Goal: Information Seeking & Learning: Check status

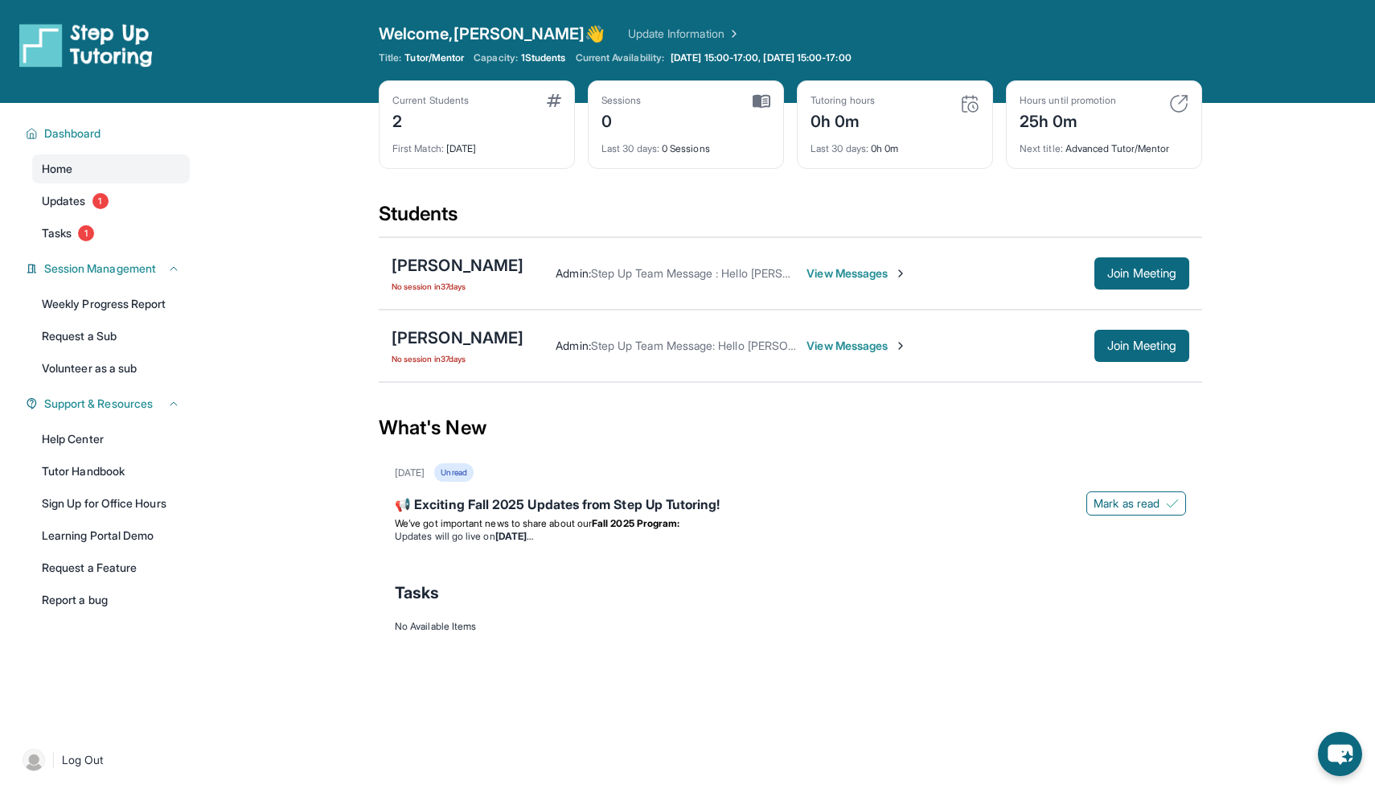
click at [876, 259] on div "Admin : Step Up Team Message : Hello [PERSON_NAME] and [PERSON_NAME]! 👋 It's be…" at bounding box center [856, 273] width 666 height 32
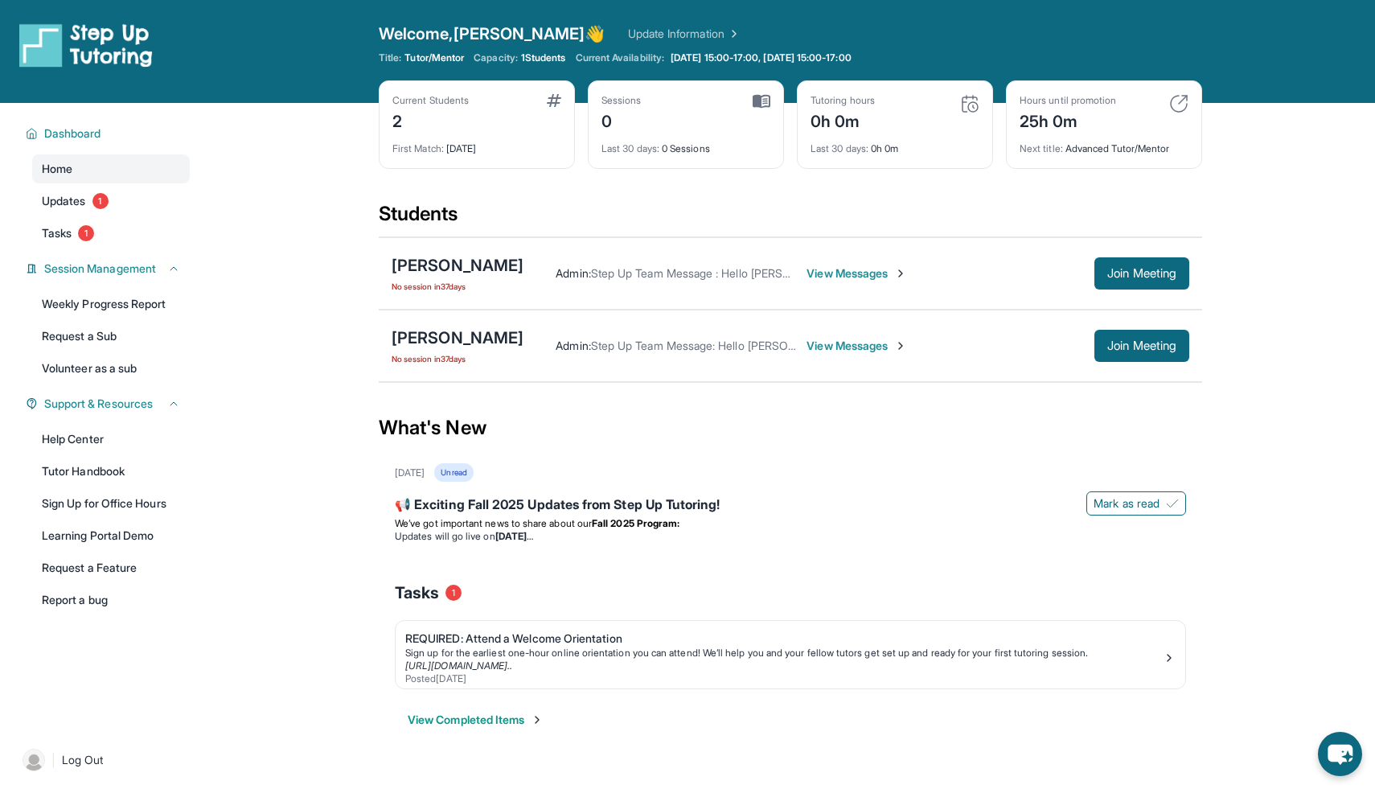
click at [871, 269] on span "View Messages" at bounding box center [856, 273] width 101 height 16
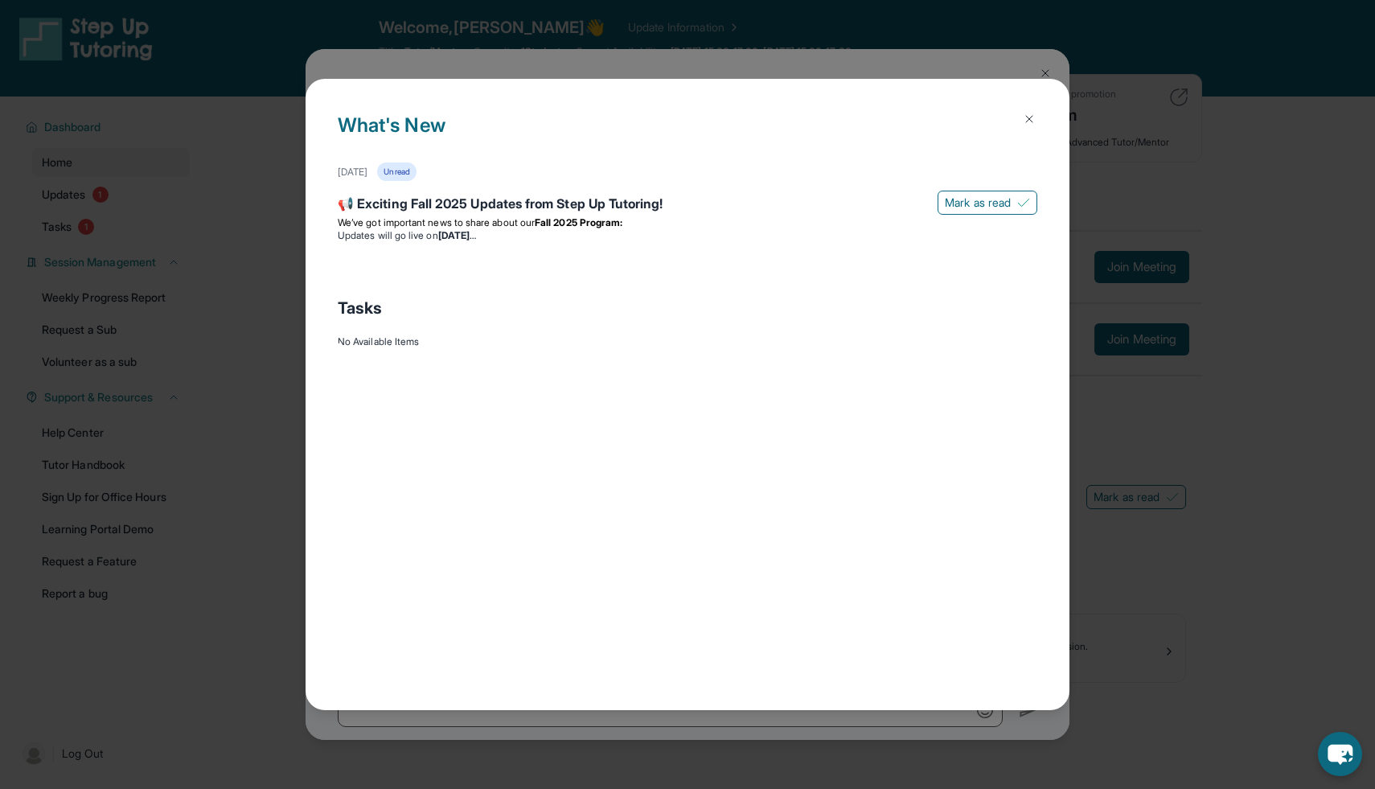
scroll to position [2350, 0]
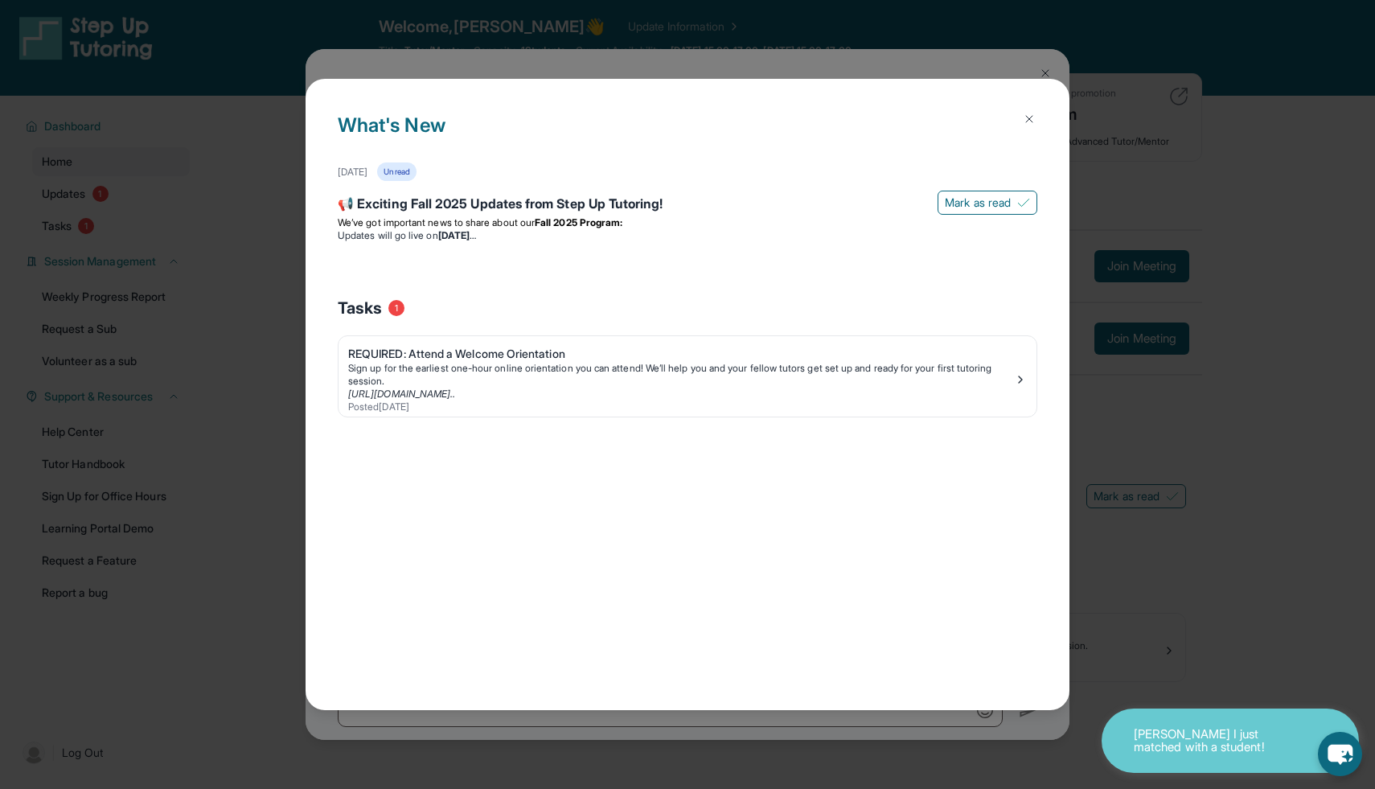
click at [1024, 137] on h1 "What's New" at bounding box center [688, 136] width 700 height 51
click at [1025, 110] on button at bounding box center [1029, 119] width 32 height 32
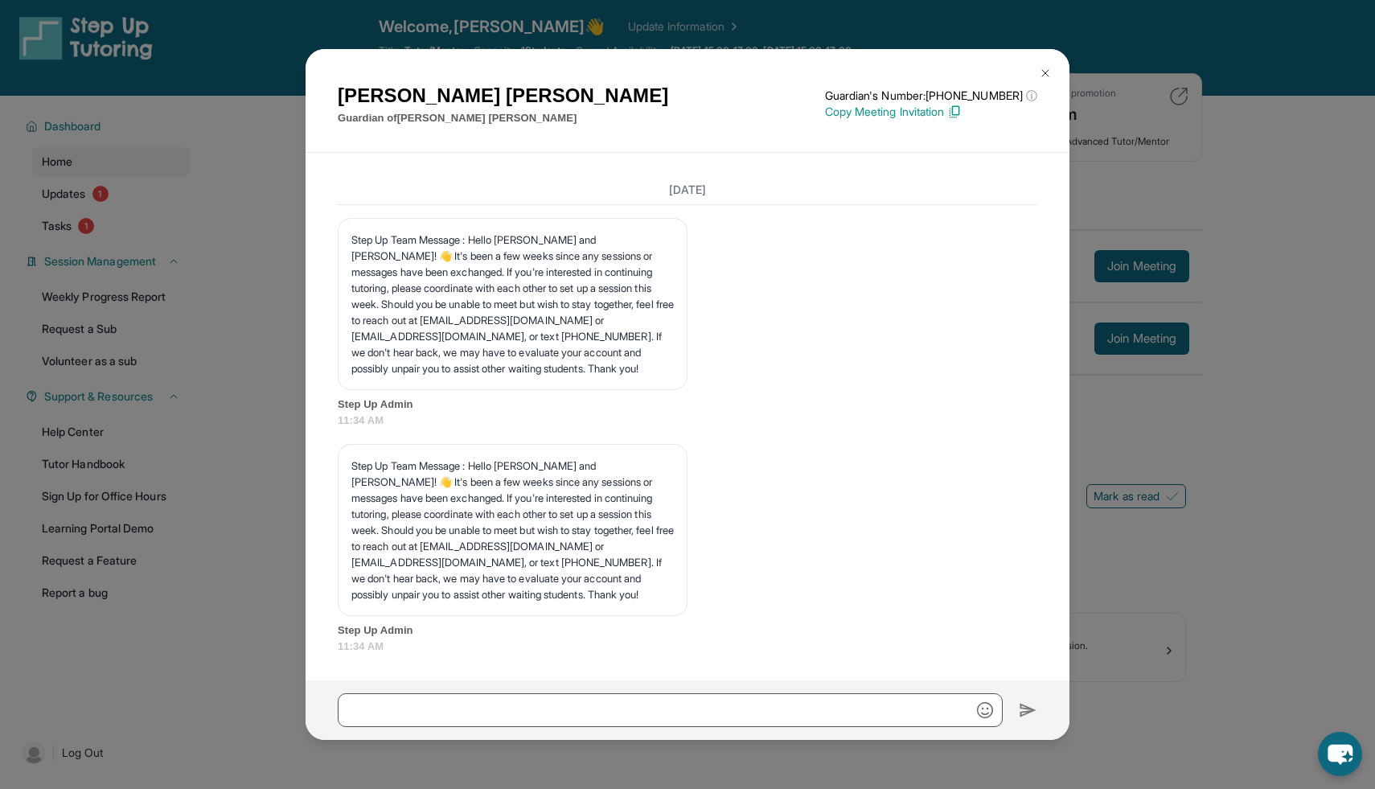
click at [1106, 397] on div "[PERSON_NAME] Guardian of [PERSON_NAME] Guardian's Number: [PHONE_NUMBER] ⓘ Thi…" at bounding box center [687, 394] width 1375 height 789
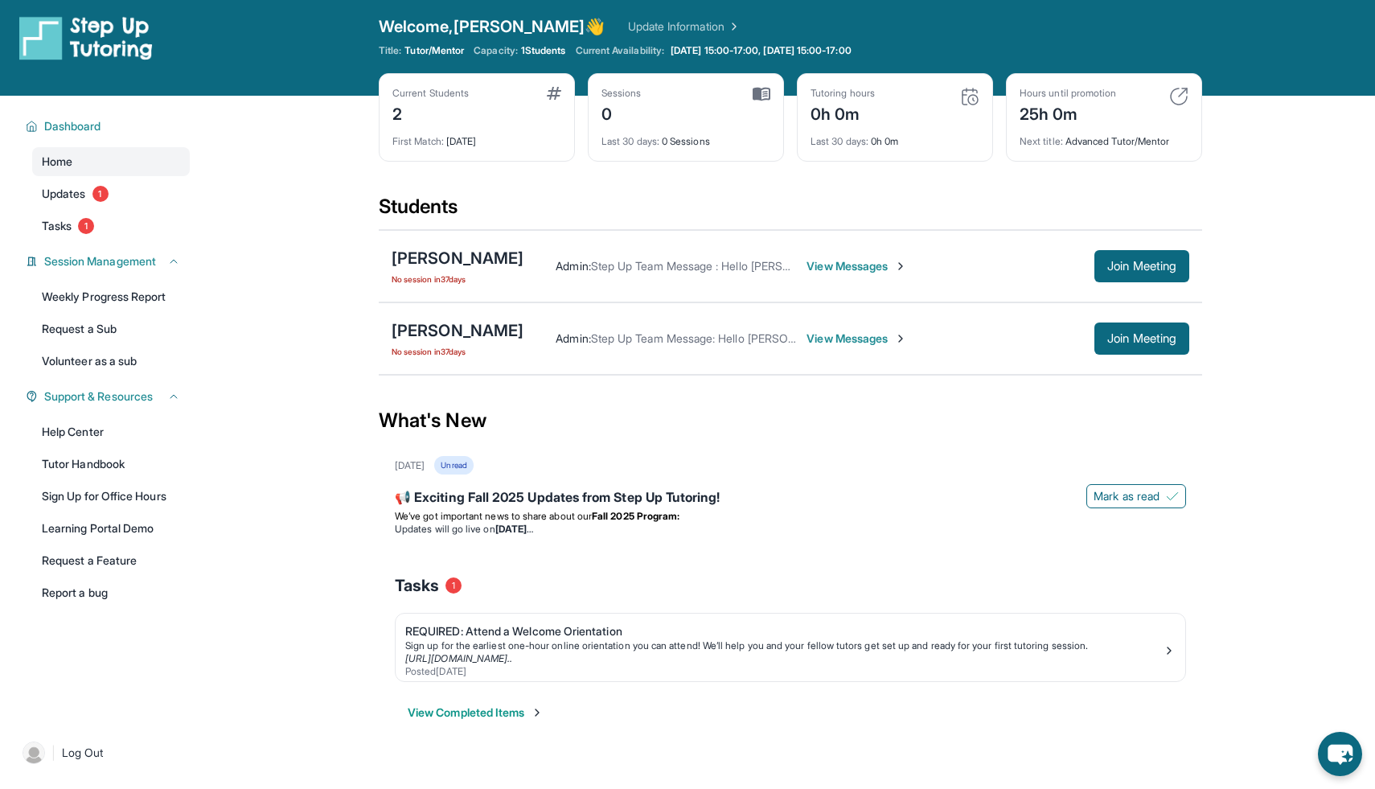
click at [867, 344] on span "View Messages" at bounding box center [856, 338] width 101 height 16
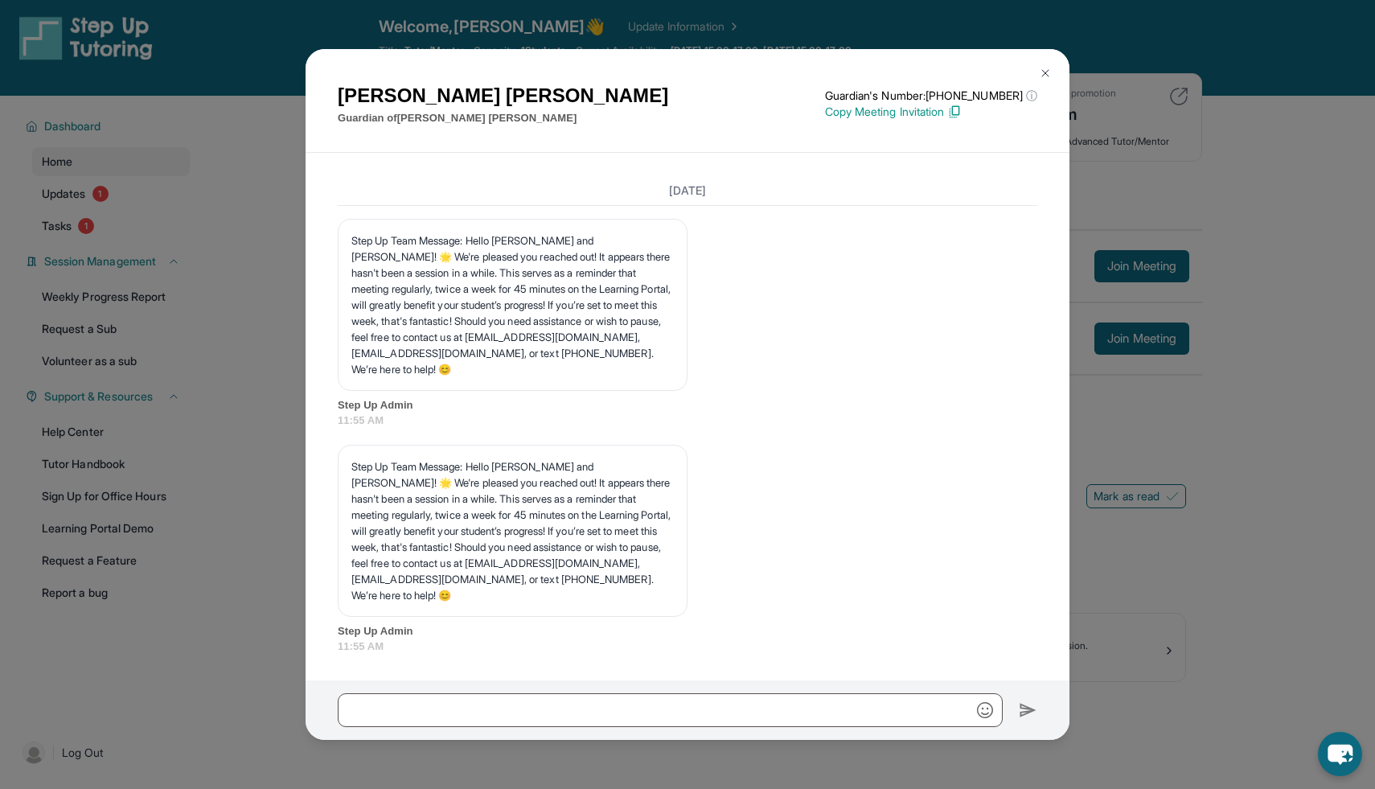
scroll to position [2556, 0]
drag, startPoint x: 627, startPoint y: 296, endPoint x: 572, endPoint y: 308, distance: 56.8
click at [572, 308] on p "Step Up Team Message: Hello [PERSON_NAME] and [PERSON_NAME]! 🌟 We're pleased yo…" at bounding box center [512, 304] width 322 height 145
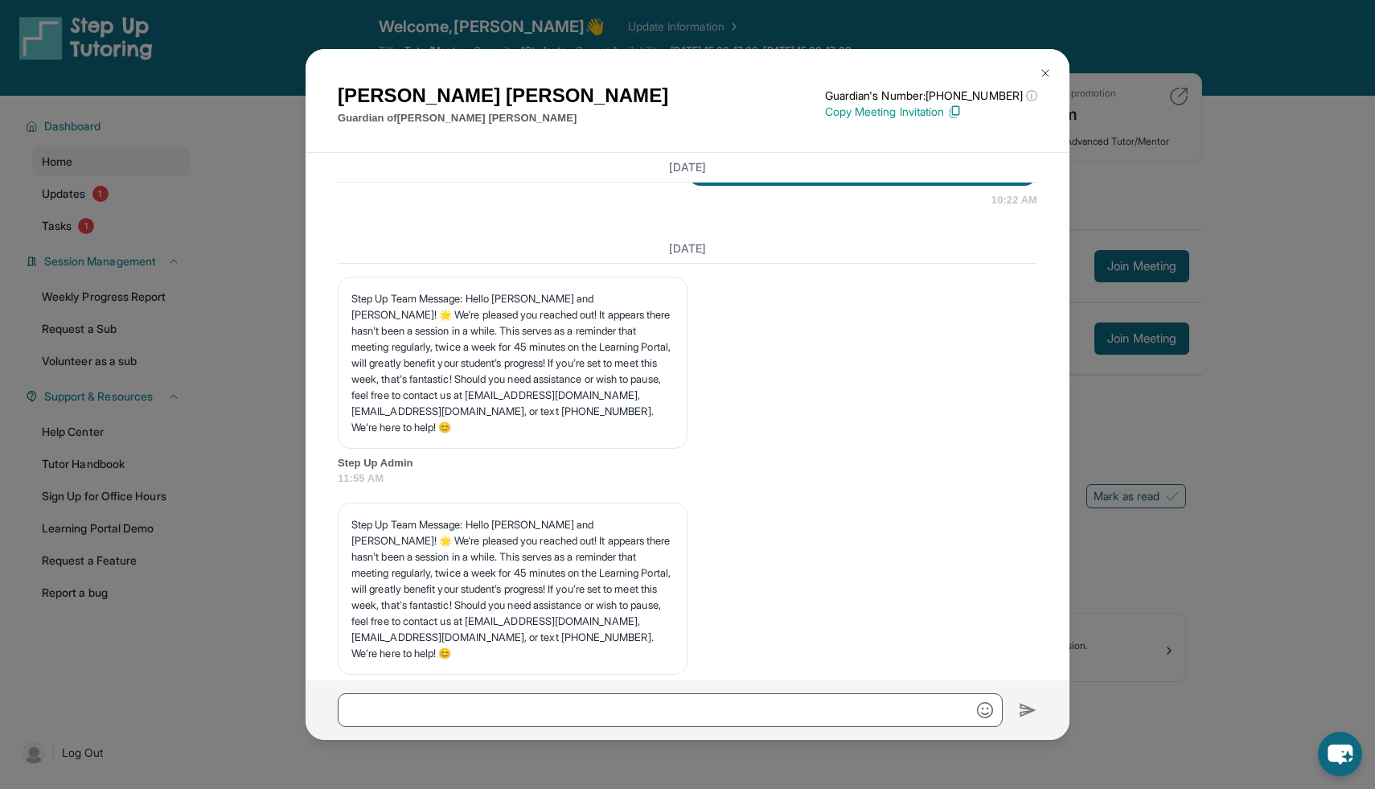
scroll to position [2390, 0]
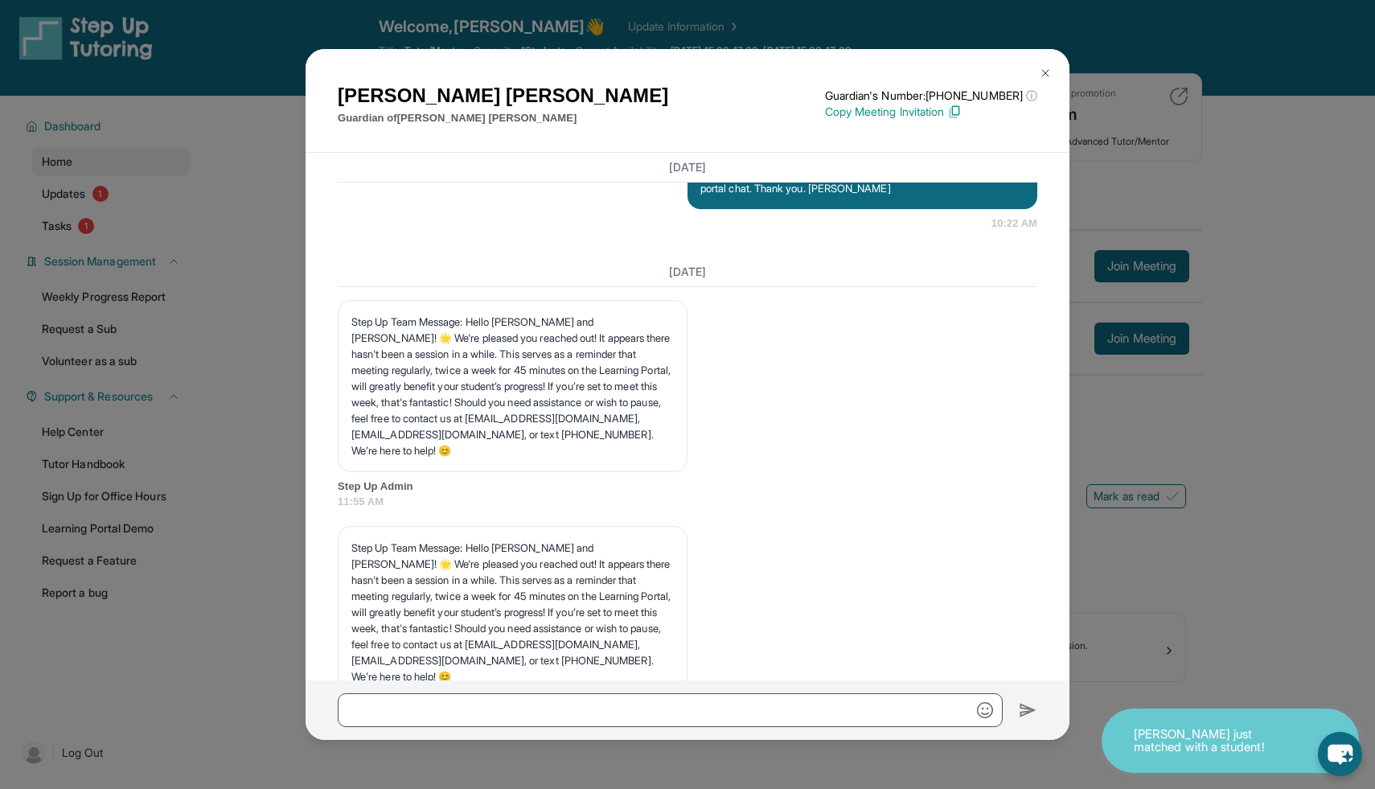
click at [1132, 321] on div "[PERSON_NAME] Guardian of [PERSON_NAME] Guardian's Number: [PHONE_NUMBER] ⓘ Thi…" at bounding box center [687, 394] width 1375 height 789
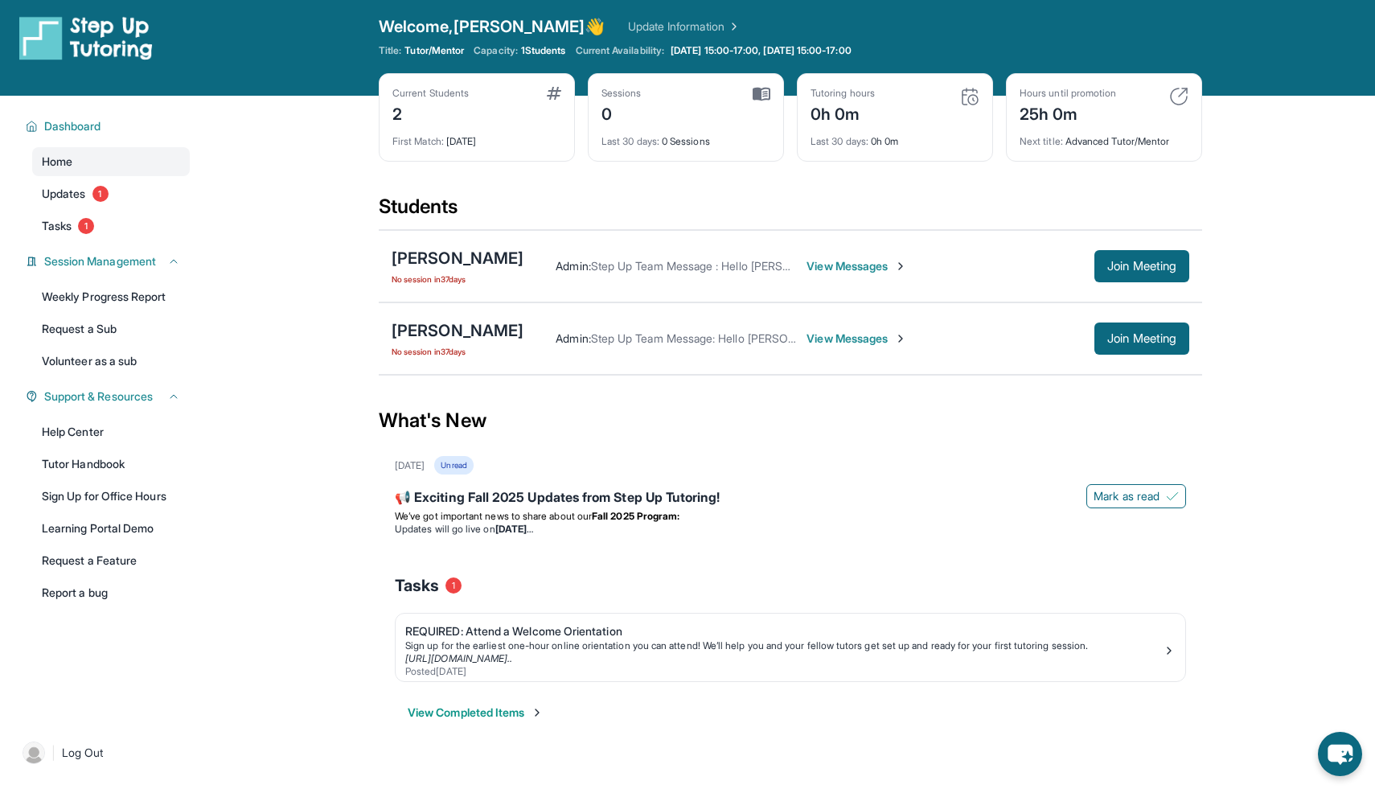
click at [551, 93] on img at bounding box center [554, 93] width 14 height 13
click at [466, 130] on div "First Match : [DATE]" at bounding box center [476, 136] width 169 height 23
